Goal: Information Seeking & Learning: Check status

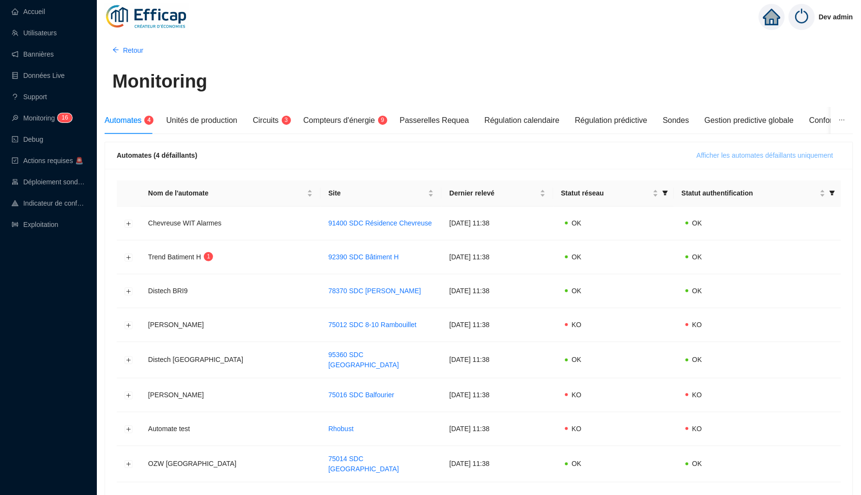
click at [724, 157] on span "Afficher les automates défaillants uniquement" at bounding box center [765, 156] width 137 height 10
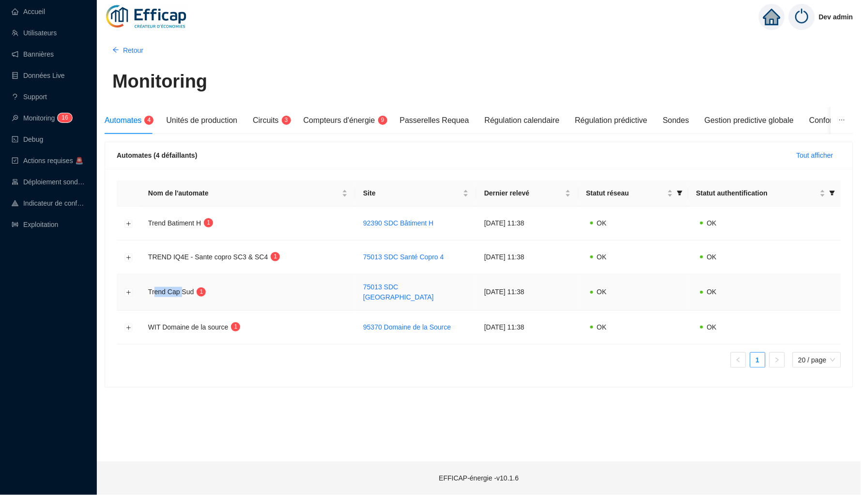
drag, startPoint x: 185, startPoint y: 288, endPoint x: 151, endPoint y: 288, distance: 33.4
click at [151, 288] on span "Trend Cap Sud" at bounding box center [171, 292] width 46 height 8
click at [278, 123] on span "Circuits" at bounding box center [266, 120] width 26 height 8
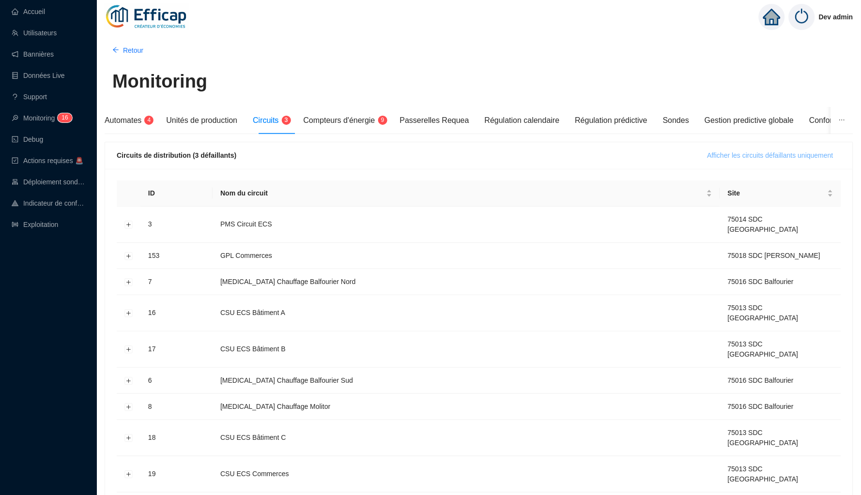
click at [795, 153] on span "Afficher les circuits défaillants uniquement" at bounding box center [771, 156] width 126 height 10
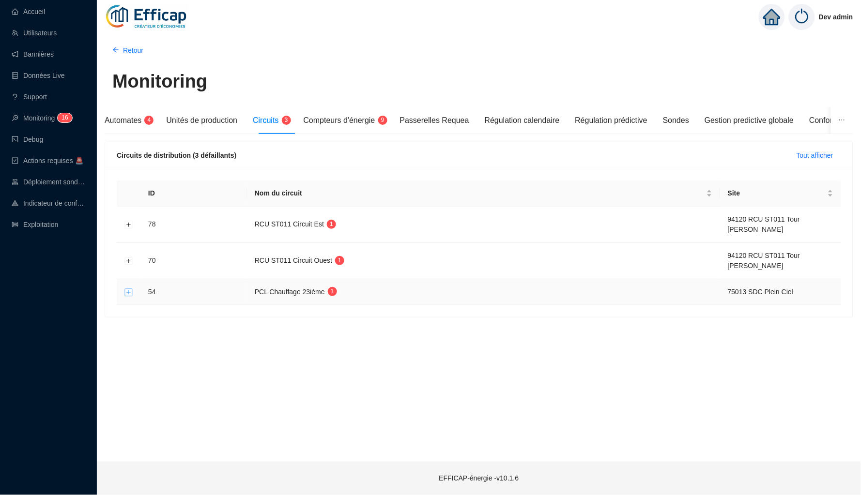
click at [128, 291] on button "Développer la ligne" at bounding box center [129, 293] width 8 height 8
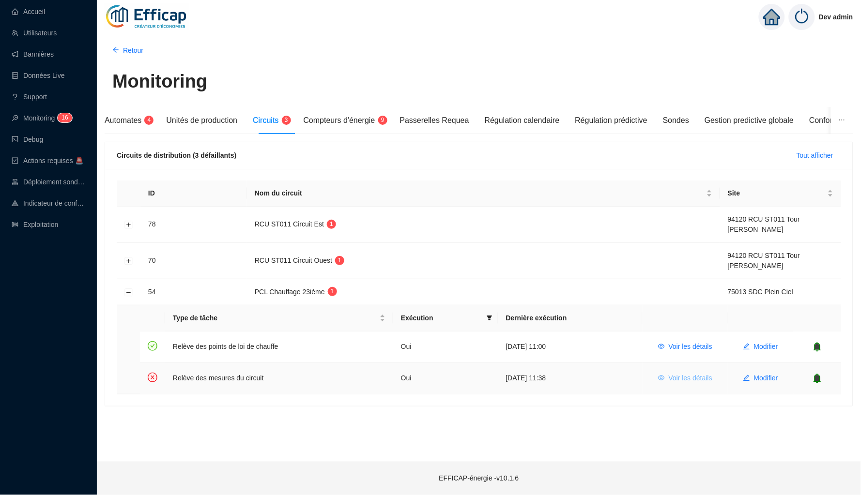
click at [682, 373] on span "Voir les détails" at bounding box center [691, 378] width 44 height 10
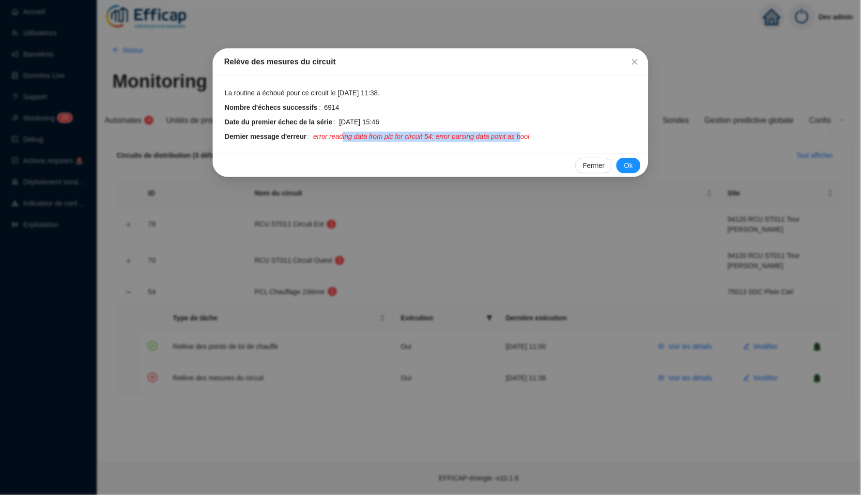
drag, startPoint x: 350, startPoint y: 133, endPoint x: 541, endPoint y: 135, distance: 191.3
click at [530, 135] on span "error reading data from plc for circuit 54: error parsing data point as bool" at bounding box center [421, 137] width 216 height 10
click at [632, 61] on icon "close" at bounding box center [635, 62] width 8 height 8
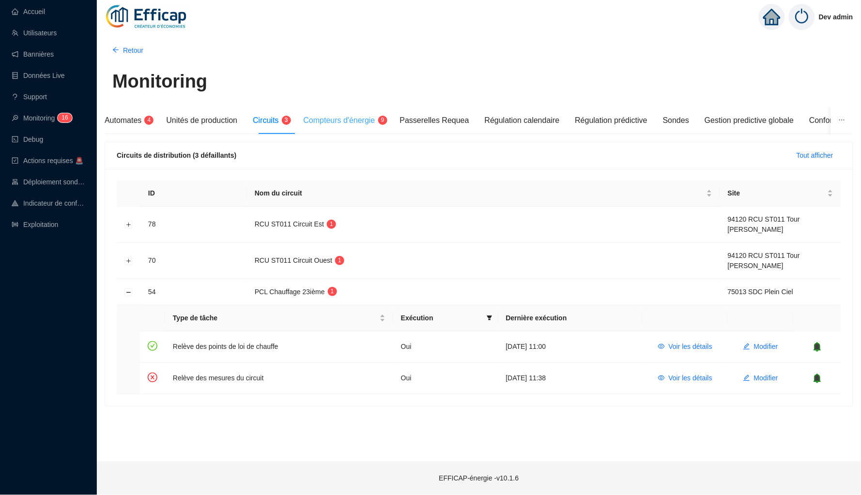
click at [379, 128] on div "Compteurs d'énergie 9" at bounding box center [344, 120] width 81 height 27
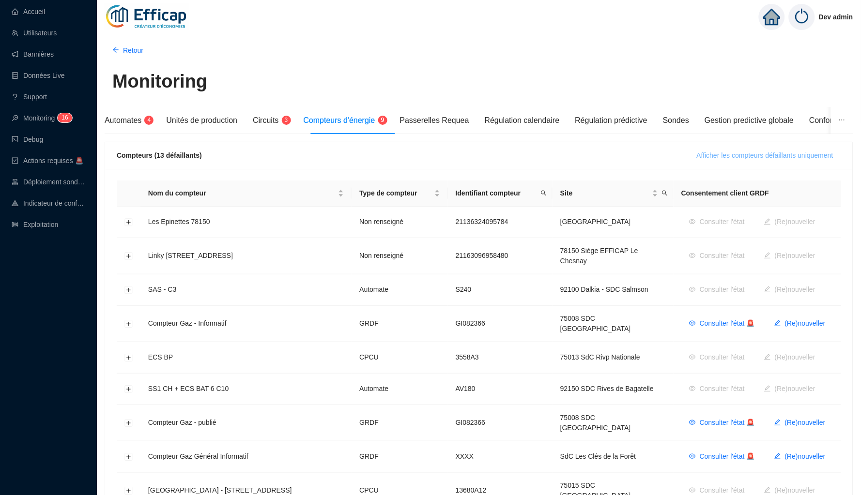
click at [796, 154] on span "Afficher les compteurs défaillants uniquement" at bounding box center [765, 156] width 137 height 10
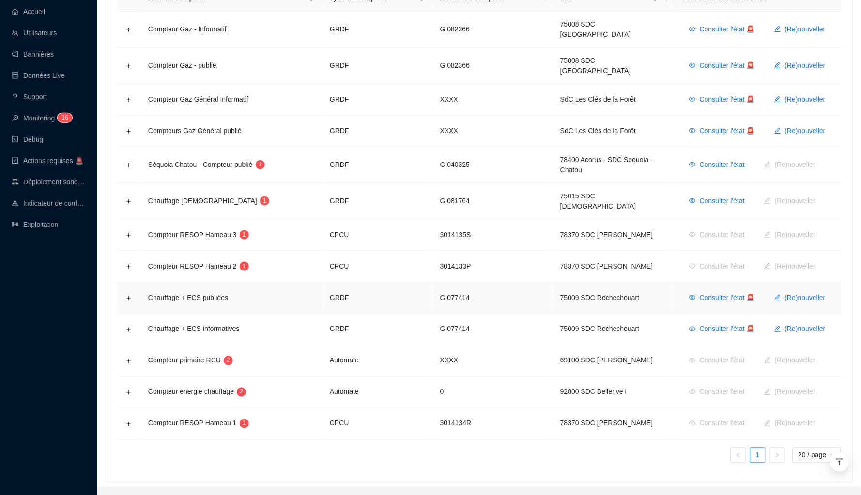
scroll to position [195, 0]
click at [129, 232] on button "Développer la ligne" at bounding box center [129, 236] width 8 height 8
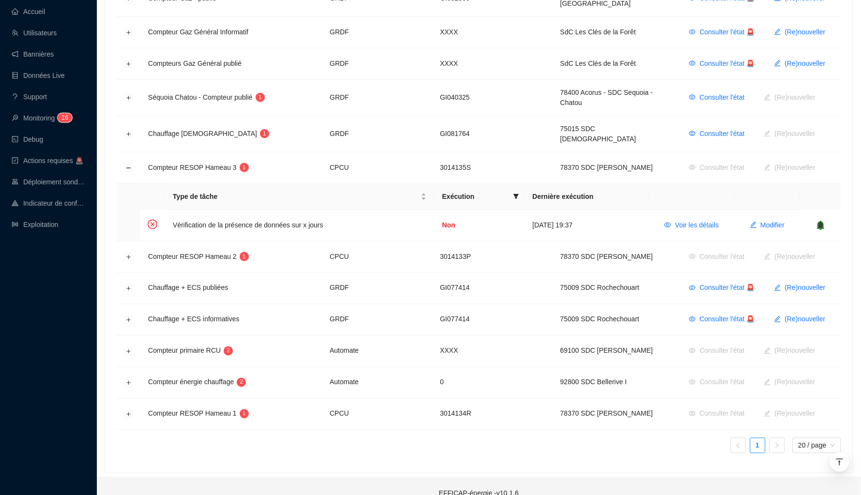
scroll to position [262, 0]
click at [822, 221] on icon "bell" at bounding box center [820, 226] width 7 height 10
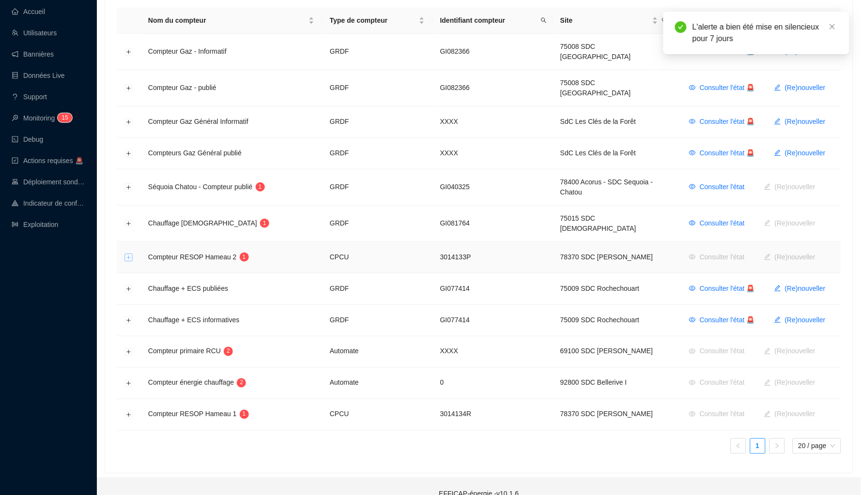
click at [130, 254] on button "Développer la ligne" at bounding box center [129, 258] width 8 height 8
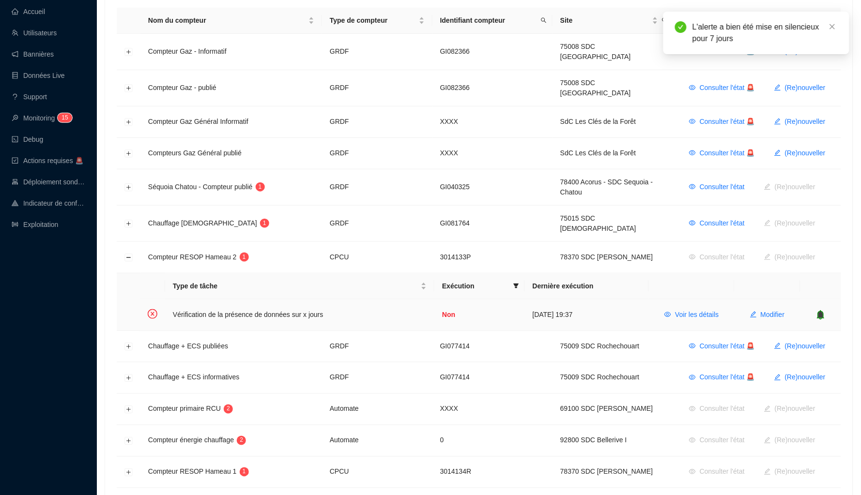
click at [824, 311] on icon "bell" at bounding box center [821, 314] width 6 height 7
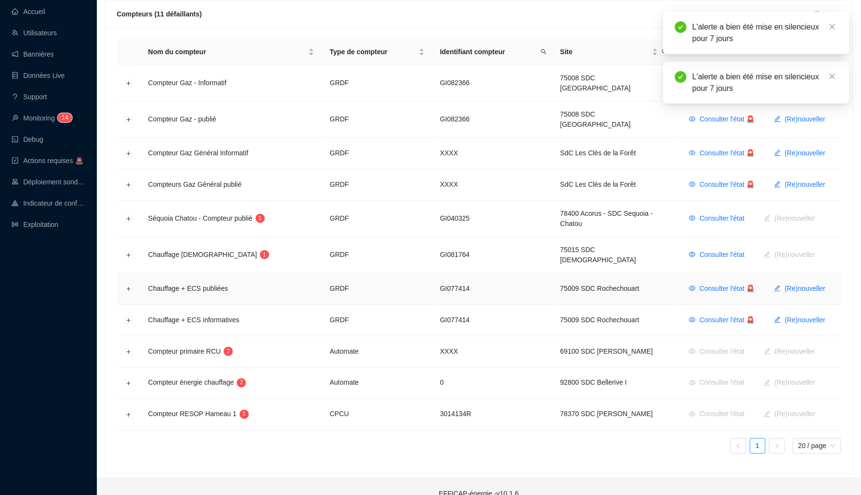
scroll to position [141, 0]
click at [129, 349] on button "Développer la ligne" at bounding box center [129, 353] width 8 height 8
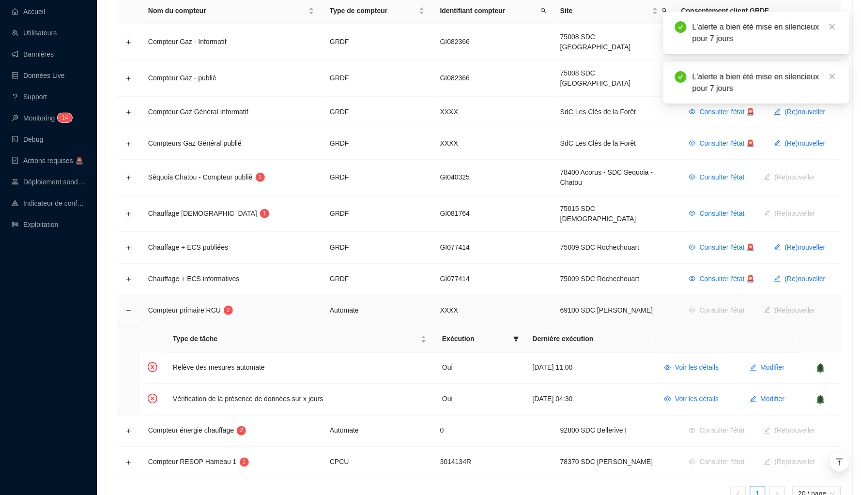
scroll to position [223, 0]
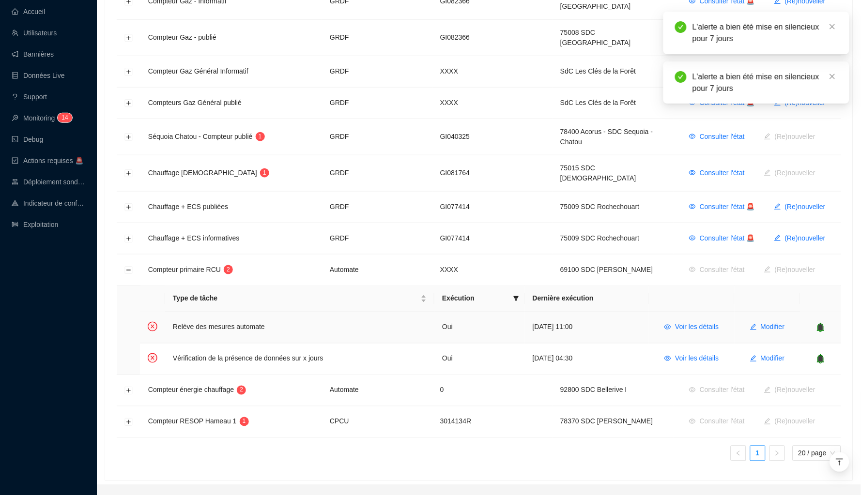
click at [826, 323] on icon "bell" at bounding box center [821, 328] width 10 height 10
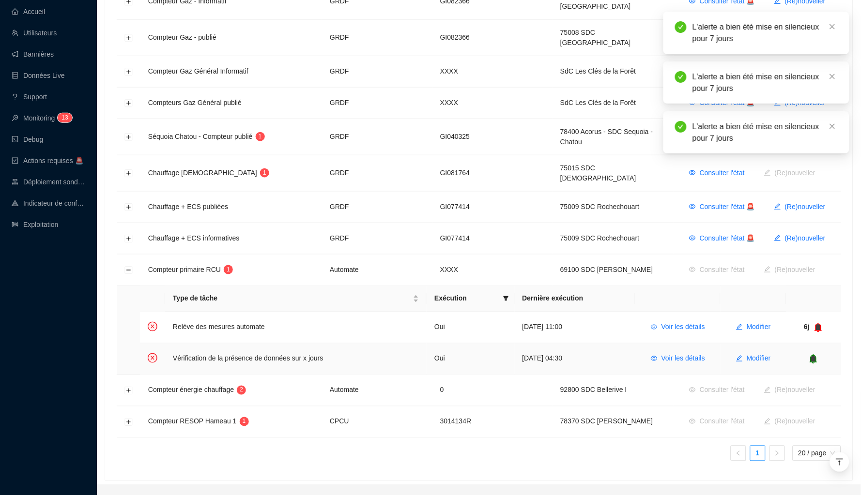
click at [812, 355] on icon "bell" at bounding box center [814, 358] width 6 height 7
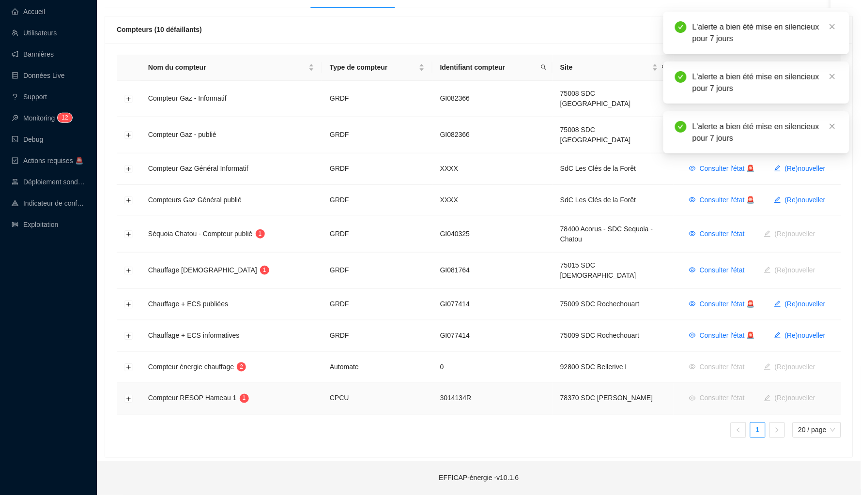
scroll to position [110, 0]
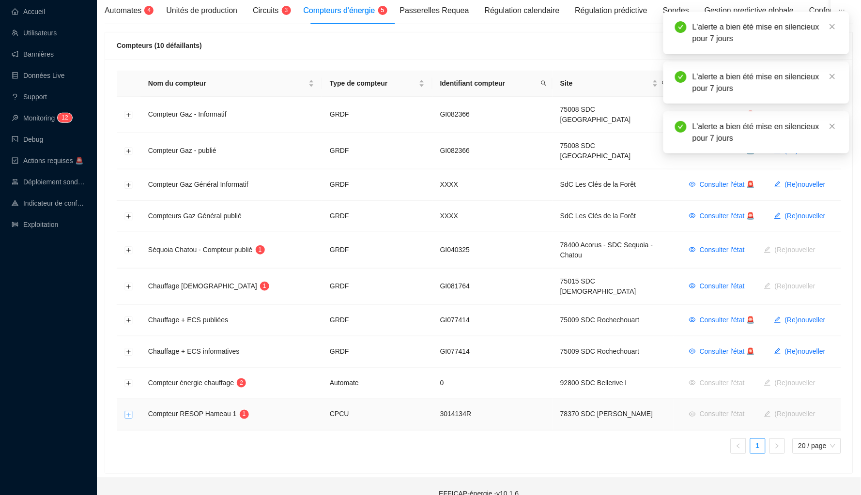
click at [125, 412] on button "Développer la ligne" at bounding box center [129, 416] width 8 height 8
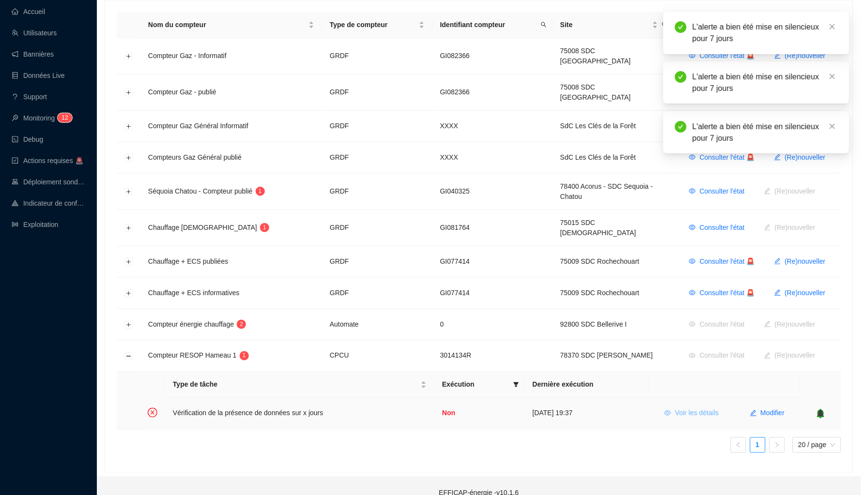
scroll to position [167, 0]
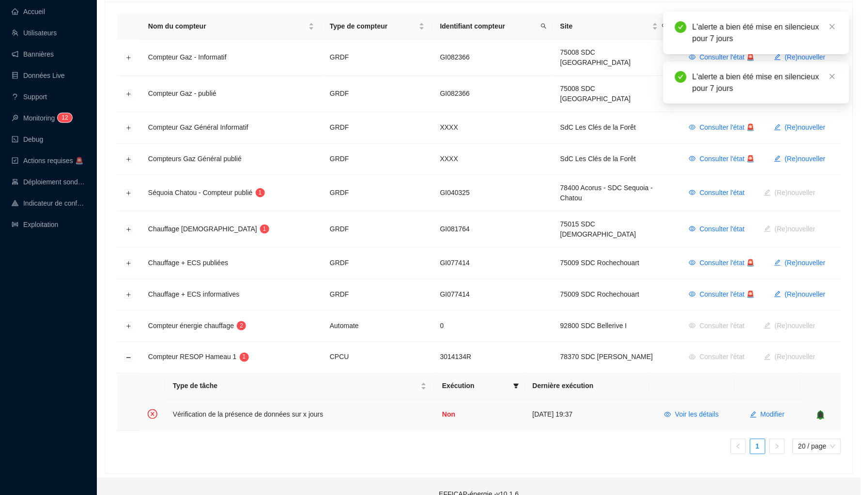
click at [822, 412] on icon "bell" at bounding box center [821, 415] width 6 height 7
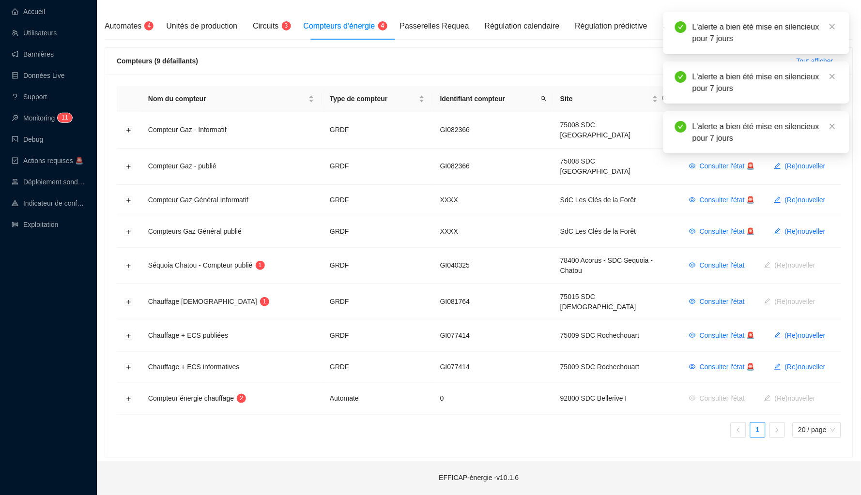
scroll to position [78, 0]
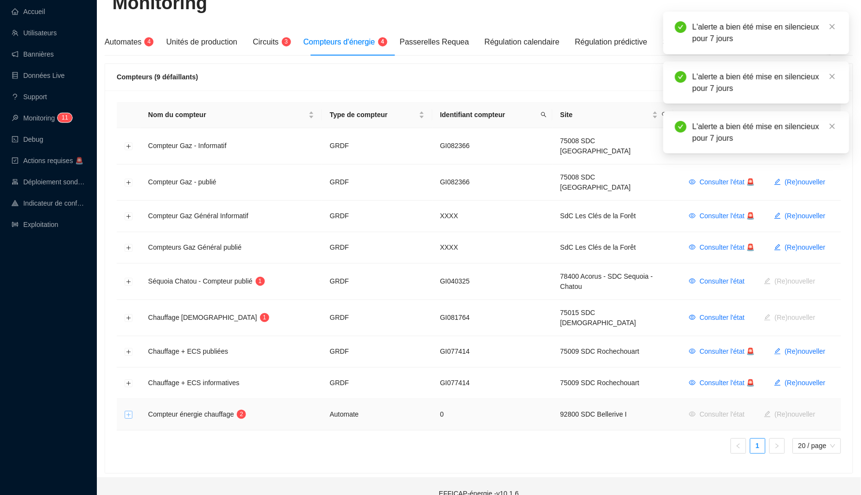
click at [129, 412] on button "Développer la ligne" at bounding box center [129, 416] width 8 height 8
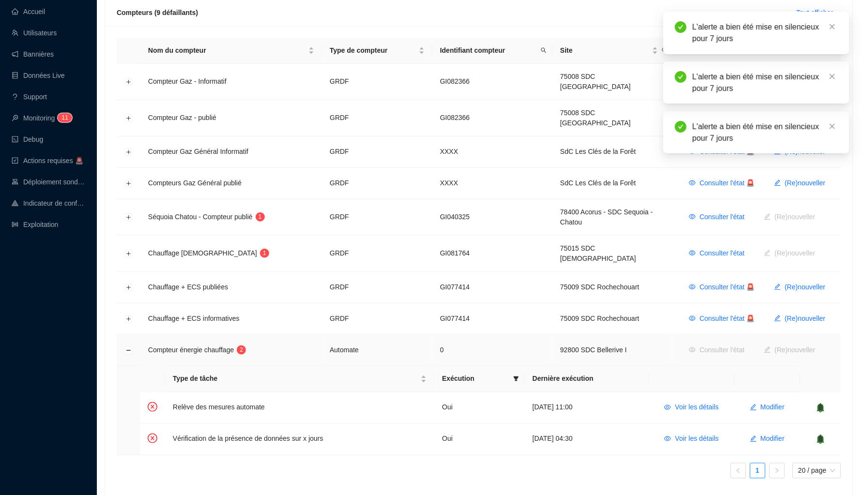
scroll to position [145, 0]
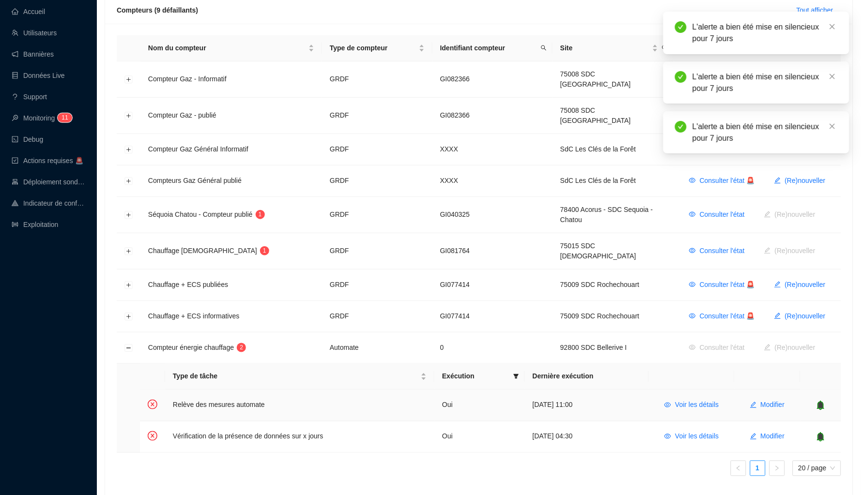
click at [818, 401] on icon "bell" at bounding box center [821, 406] width 10 height 10
click at [821, 432] on div at bounding box center [813, 437] width 39 height 10
click at [815, 433] on icon "bell" at bounding box center [814, 436] width 6 height 7
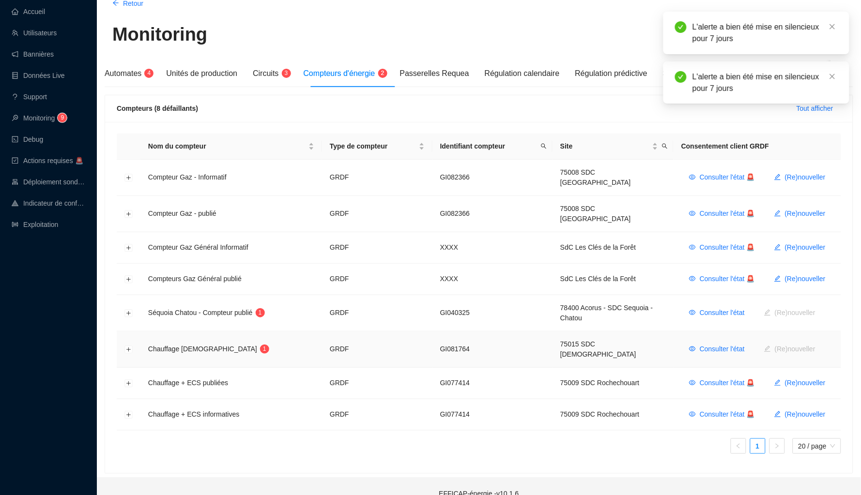
scroll to position [46, 0]
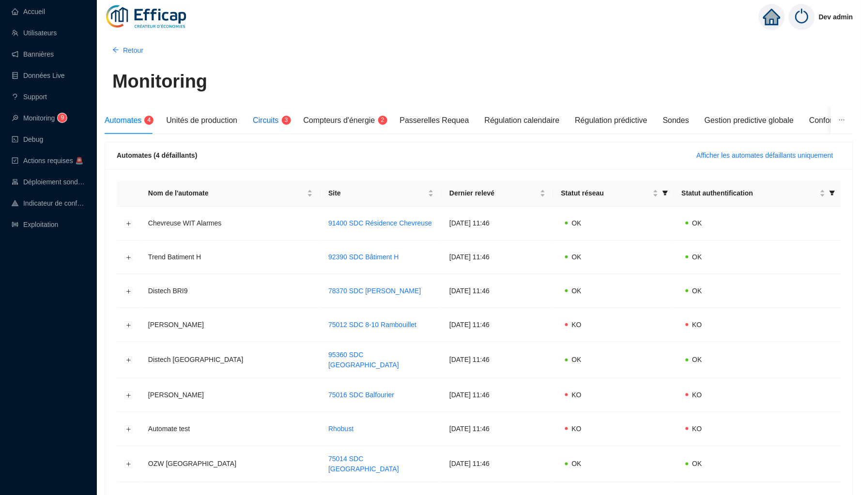
click at [286, 123] on span "3" at bounding box center [283, 121] width 9 height 8
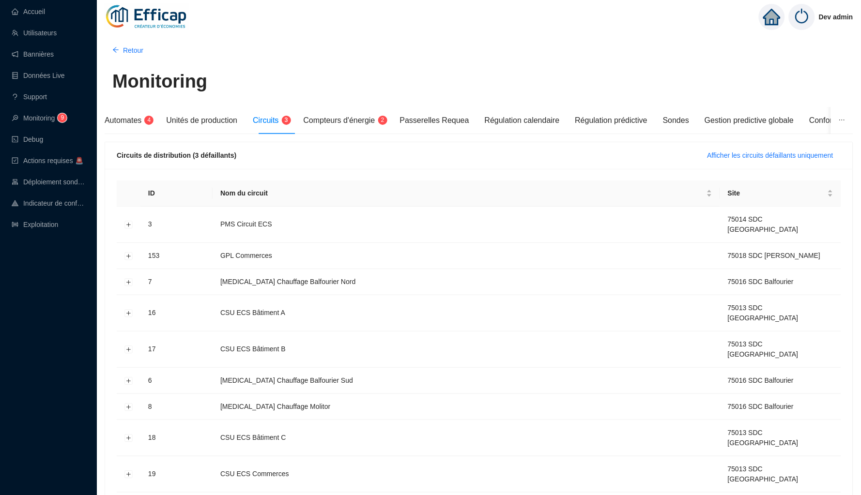
scroll to position [26, 0]
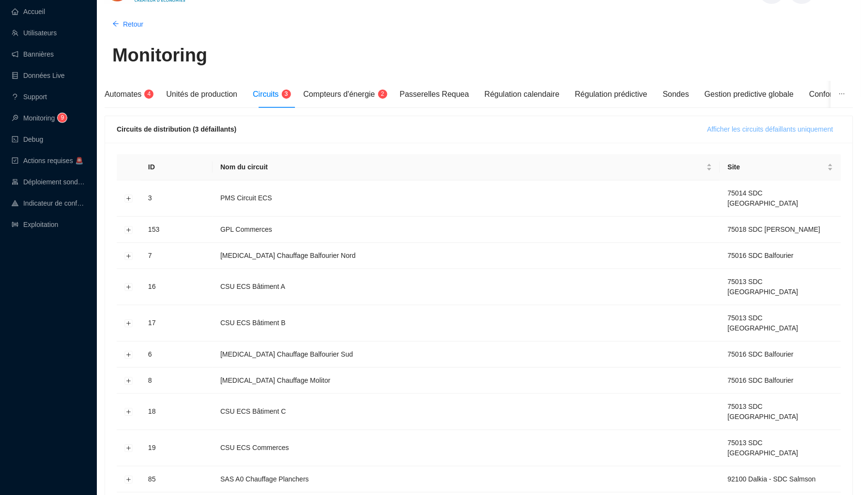
click at [708, 131] on span "Afficher les circuits défaillants uniquement" at bounding box center [771, 129] width 126 height 10
